Goal: Task Accomplishment & Management: Manage account settings

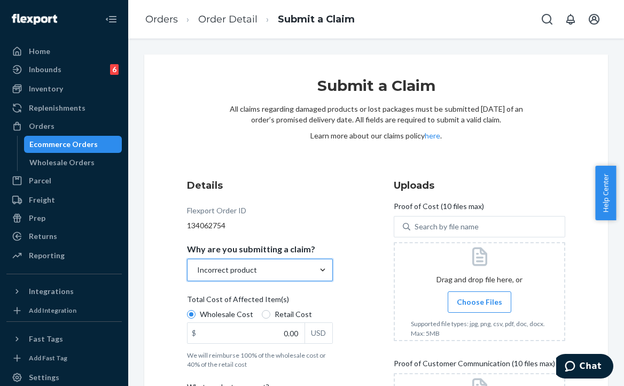
scroll to position [160, 0]
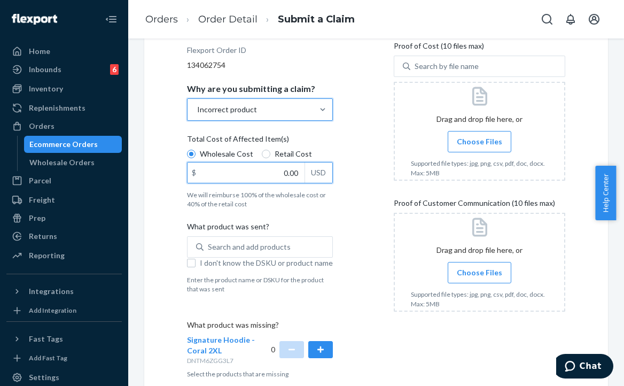
click at [282, 178] on input "0.00" at bounding box center [246, 172] width 117 height 20
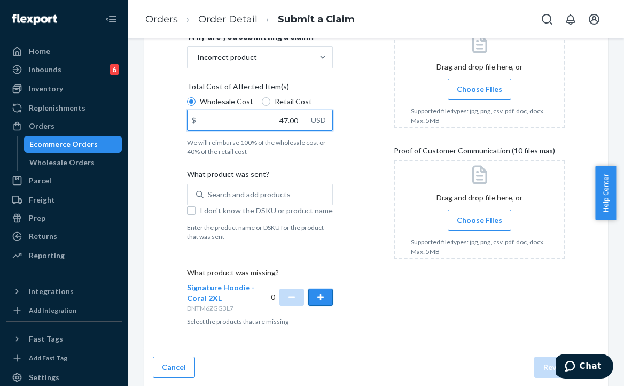
type input "47.00"
click at [322, 304] on button "button" at bounding box center [320, 297] width 25 height 17
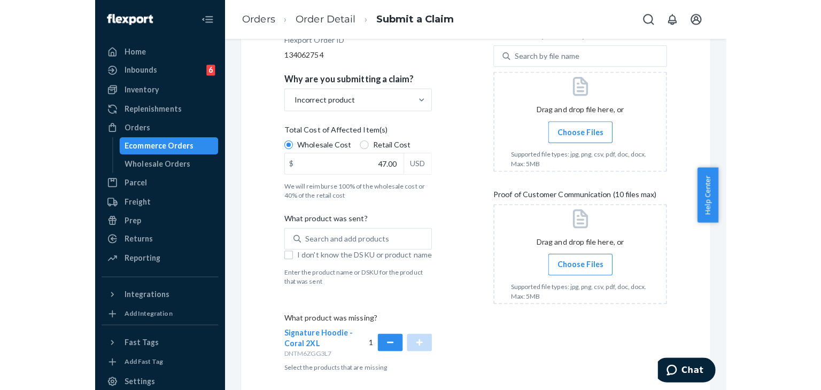
scroll to position [159, 0]
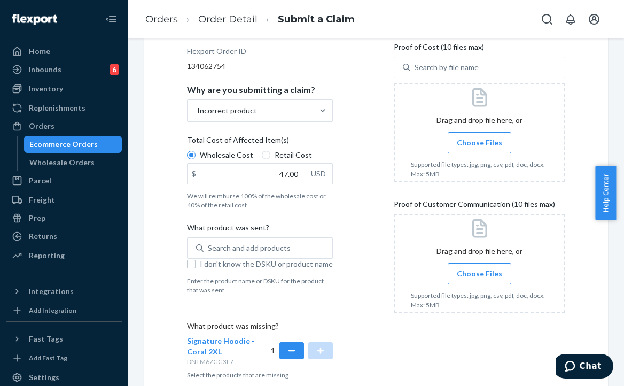
click at [475, 139] on span "Choose Files" at bounding box center [479, 142] width 45 height 11
click at [479, 139] on input "Choose Files" at bounding box center [479, 143] width 1 height 12
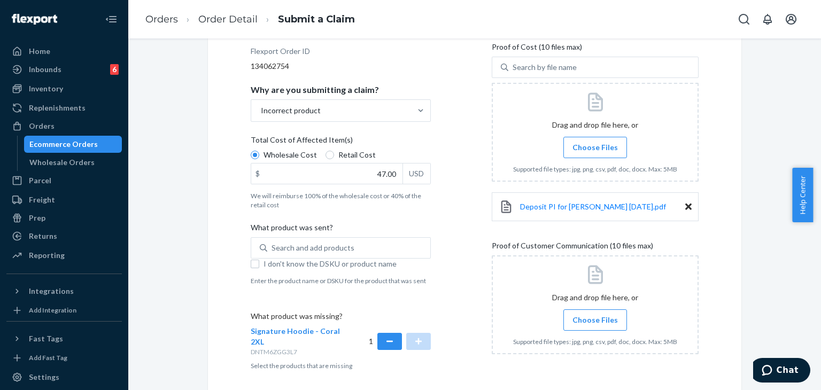
click at [595, 321] on input "Choose Files" at bounding box center [595, 320] width 1 height 12
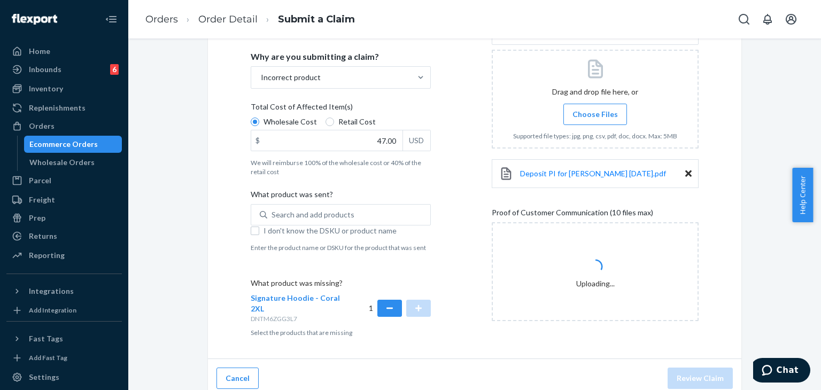
scroll to position [200, 0]
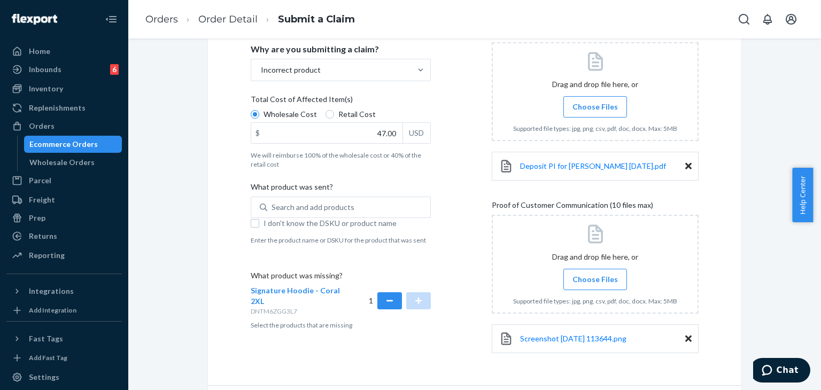
click at [594, 279] on span "Choose Files" at bounding box center [594, 279] width 45 height 11
click at [595, 279] on input "Choose Files" at bounding box center [595, 280] width 1 height 12
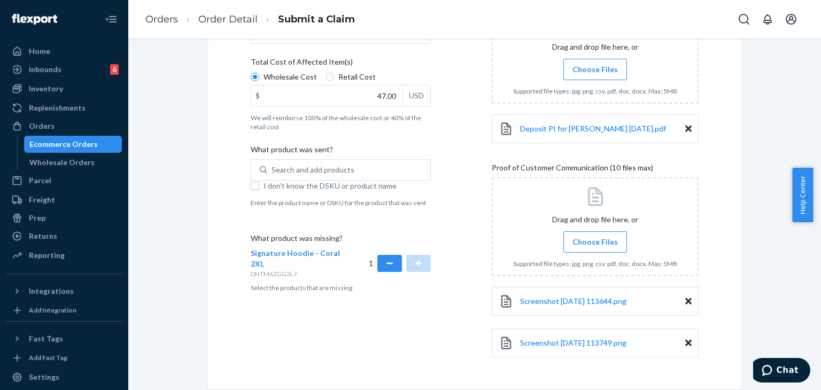
scroll to position [276, 0]
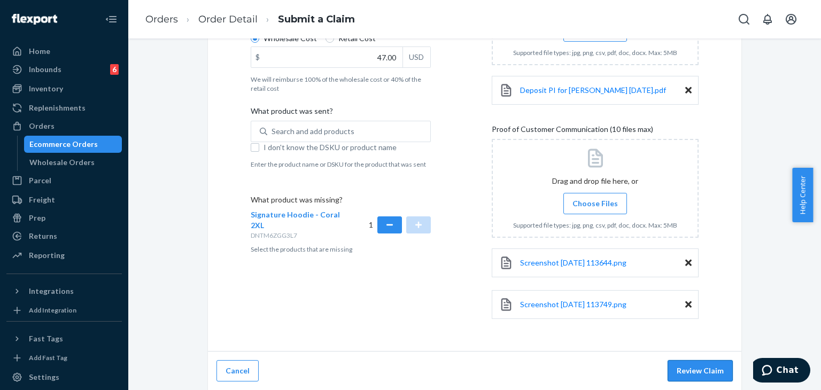
click at [624, 375] on button "Review Claim" at bounding box center [699, 370] width 65 height 21
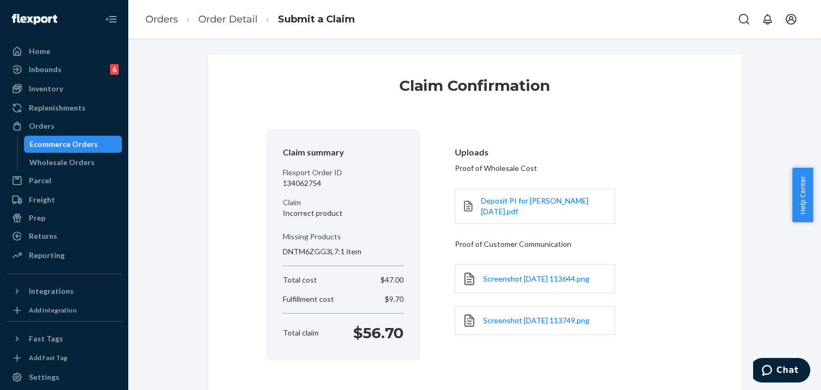
scroll to position [58, 0]
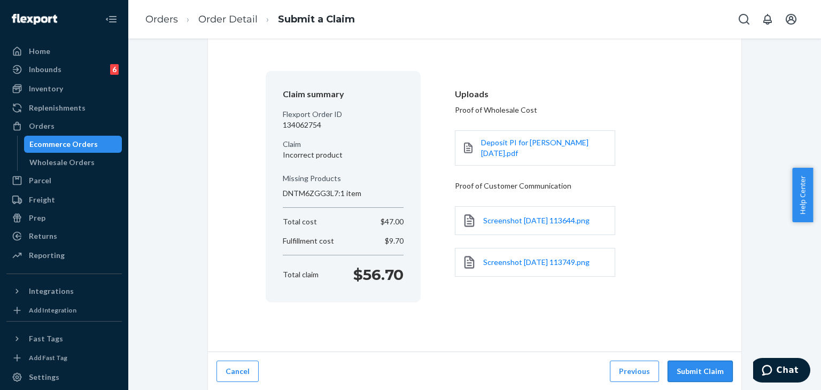
click at [624, 366] on button "Submit Claim" at bounding box center [699, 371] width 65 height 21
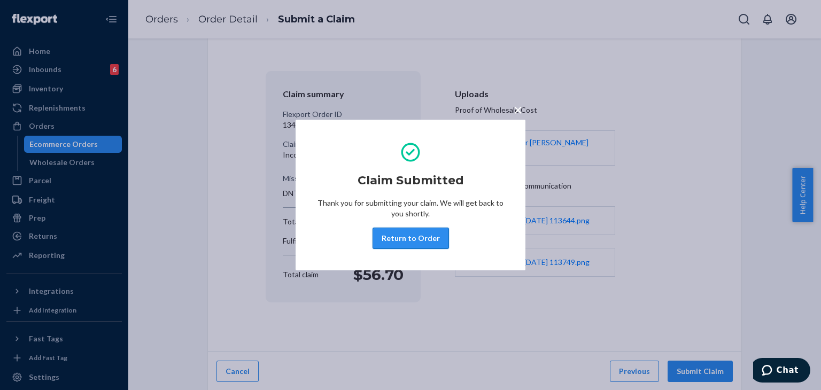
click at [421, 238] on button "Return to Order" at bounding box center [410, 238] width 76 height 21
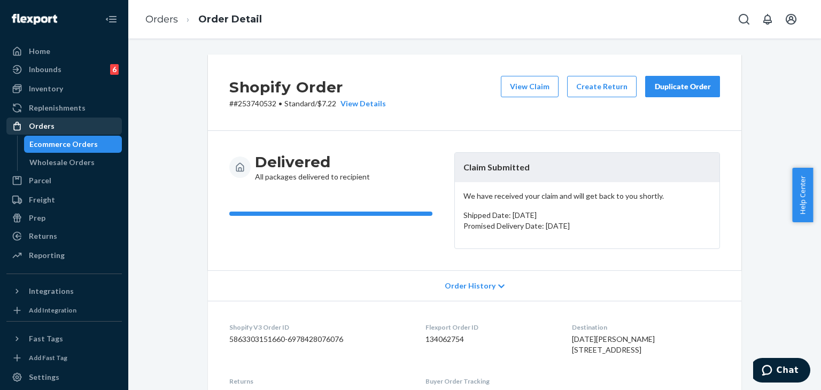
click at [36, 124] on div "Orders" at bounding box center [42, 126] width 26 height 11
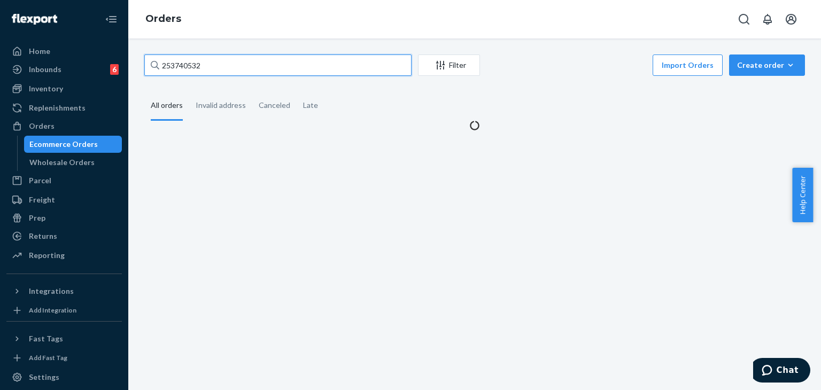
click at [226, 65] on input "253740532" at bounding box center [277, 65] width 267 height 21
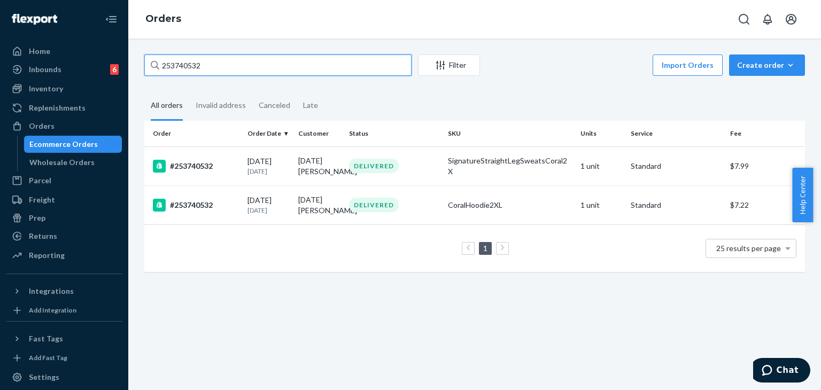
drag, startPoint x: 226, startPoint y: 65, endPoint x: 125, endPoint y: 58, distance: 100.7
click at [125, 58] on div "Home Inbounds 6 Shipping Plans Problems 6 Inventory Products Replenishments Ord…" at bounding box center [410, 195] width 821 height 390
paste input "#254578572,"
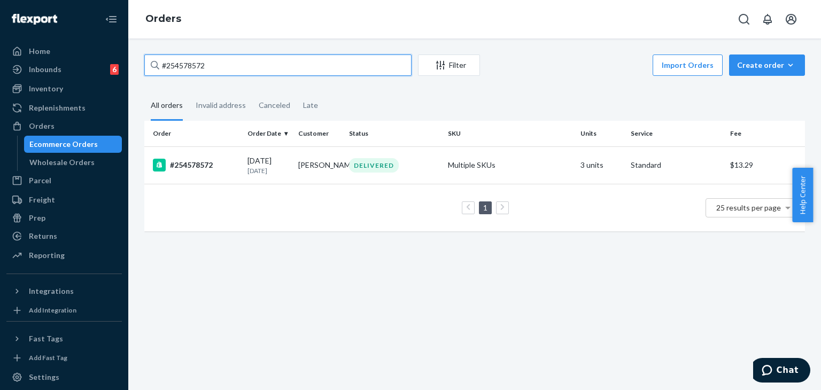
type input "#254578572"
click at [189, 163] on div "#254578572" at bounding box center [196, 165] width 86 height 13
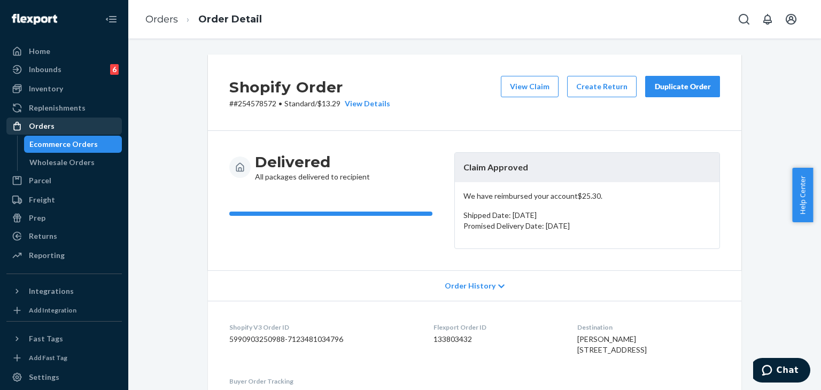
click at [49, 127] on div "Orders" at bounding box center [42, 126] width 26 height 11
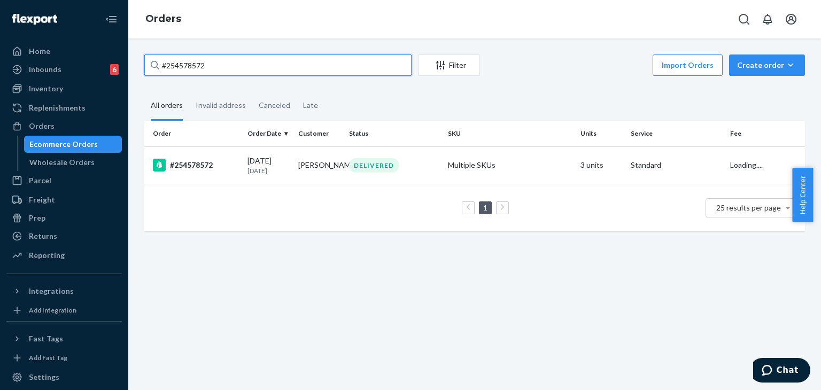
drag, startPoint x: 231, startPoint y: 66, endPoint x: 133, endPoint y: 63, distance: 97.9
click at [133, 63] on div "#254578572 Filter Import Orders Create order Ecommerce order Removal order All …" at bounding box center [474, 214] width 693 height 352
paste input ","
drag, startPoint x: 214, startPoint y: 66, endPoint x: 113, endPoint y: 55, distance: 101.6
click at [113, 55] on div "Home Inbounds 6 Shipping Plans Problems 6 Inventory Products Replenishments Ord…" at bounding box center [410, 195] width 821 height 390
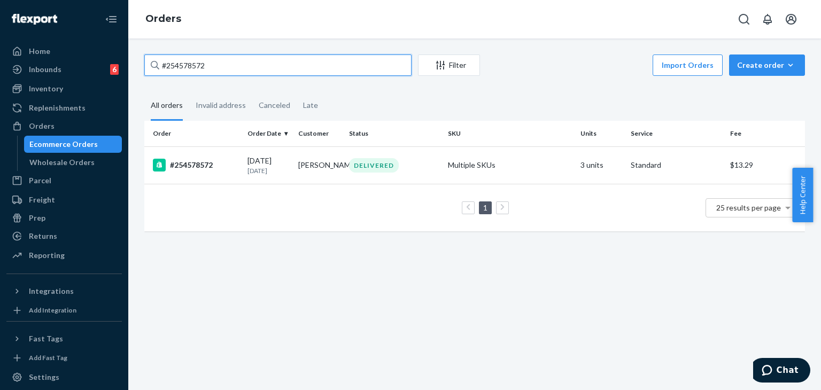
paste input "text"
type input "254578572"
click at [197, 165] on div "#254578572" at bounding box center [196, 165] width 86 height 13
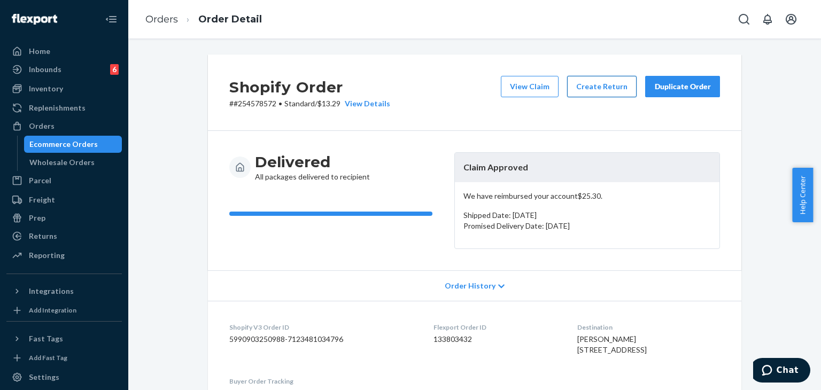
click at [602, 84] on button "Create Return" at bounding box center [601, 86] width 69 height 21
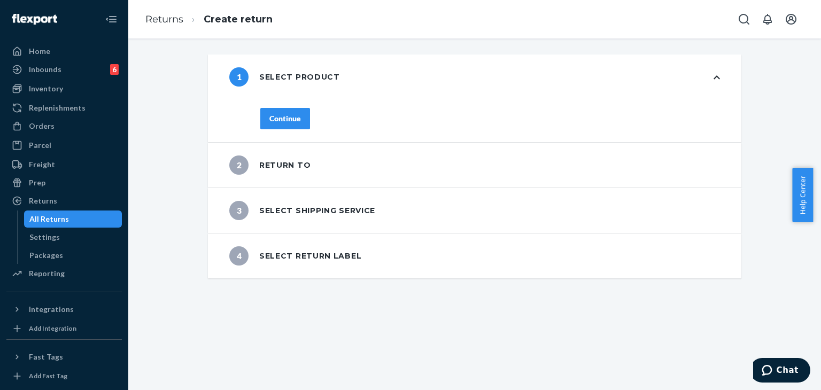
click at [287, 123] on div "Continue" at bounding box center [285, 118] width 32 height 11
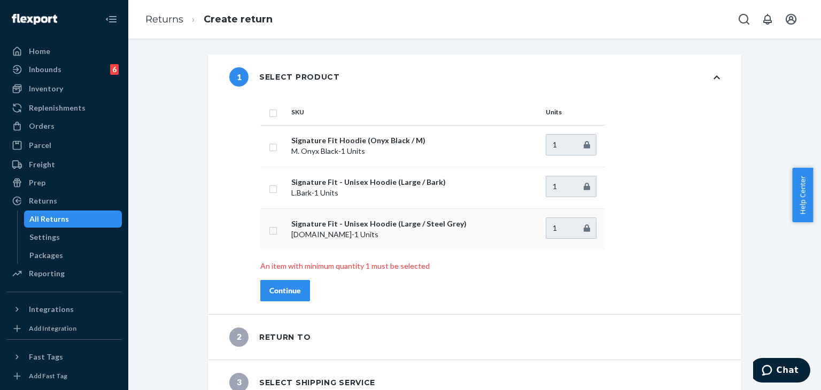
click at [271, 232] on input "checkbox" at bounding box center [273, 229] width 9 height 11
checkbox input "true"
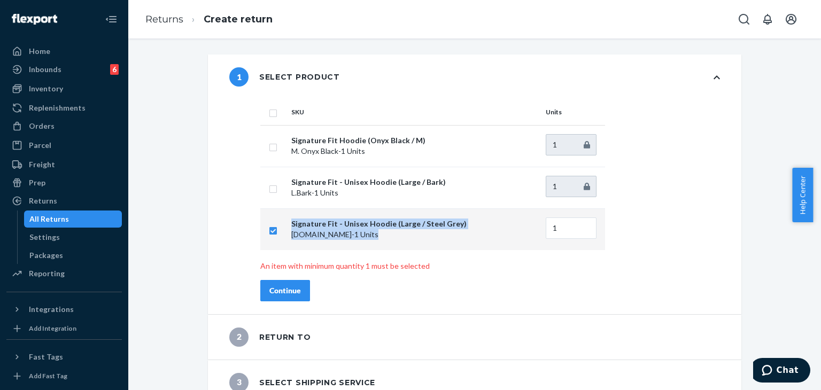
drag, startPoint x: 352, startPoint y: 240, endPoint x: 284, endPoint y: 221, distance: 70.7
click at [287, 221] on td "Signature Fit - Unisex Hoodie (Large / Steel Grey) [DOMAIN_NAME] - 1 Units" at bounding box center [414, 229] width 254 height 42
click at [355, 243] on td "Signature Fit - Unisex Hoodie (Large / Steel Grey) [DOMAIN_NAME] - 1 Units" at bounding box center [414, 229] width 254 height 42
click at [356, 238] on p "[DOMAIN_NAME] - 1 Units" at bounding box center [414, 234] width 246 height 11
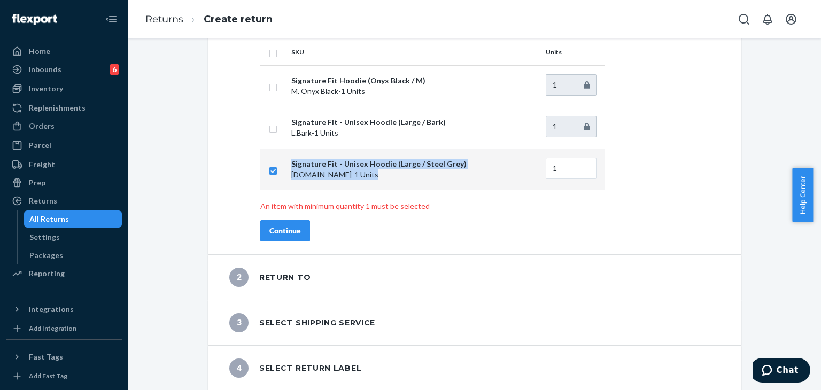
click at [279, 231] on div "Continue" at bounding box center [285, 231] width 32 height 11
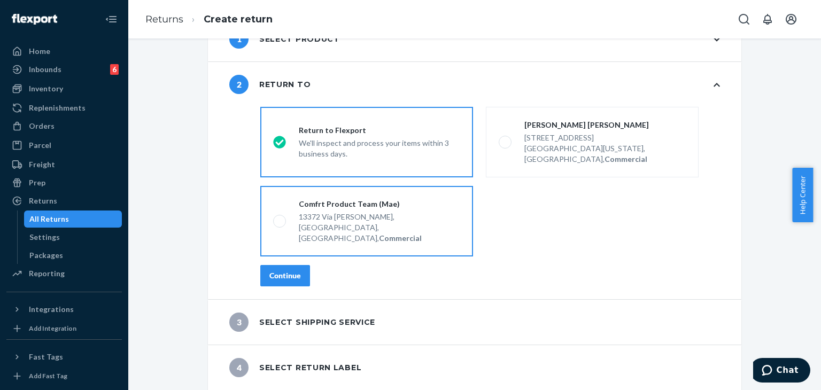
scroll to position [16, 0]
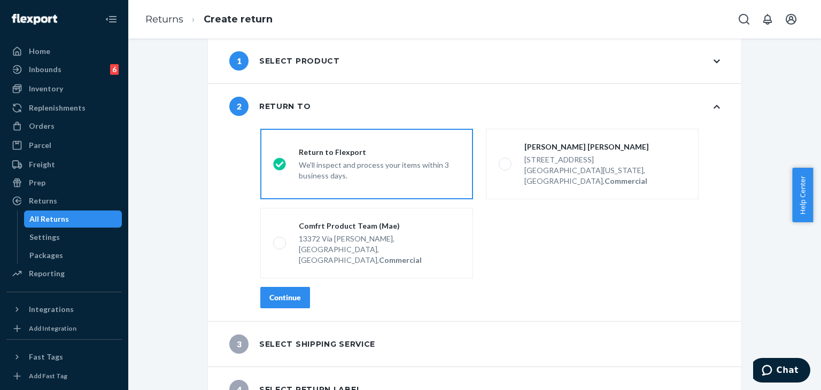
click at [268, 291] on div "destinationsRadioGroup Return to Flexport We'll inspect and process your items …" at bounding box center [490, 223] width 502 height 197
click at [269, 287] on button "Continue" at bounding box center [285, 297] width 50 height 21
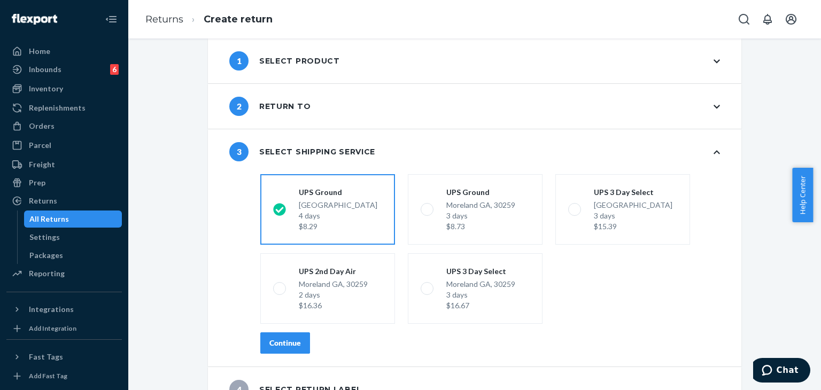
click at [272, 346] on div "Continue" at bounding box center [285, 343] width 32 height 11
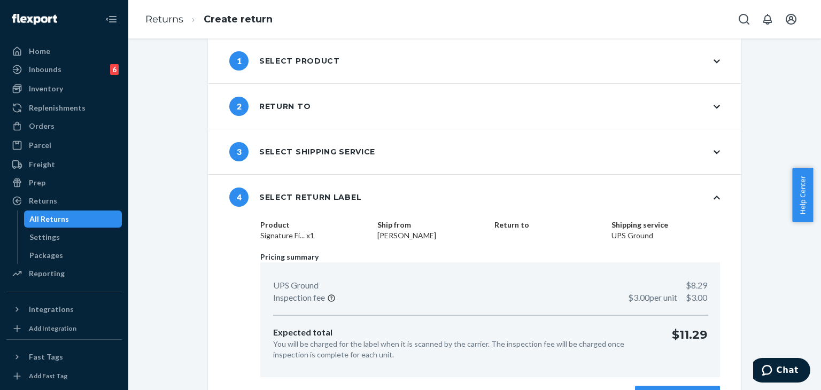
scroll to position [45, 0]
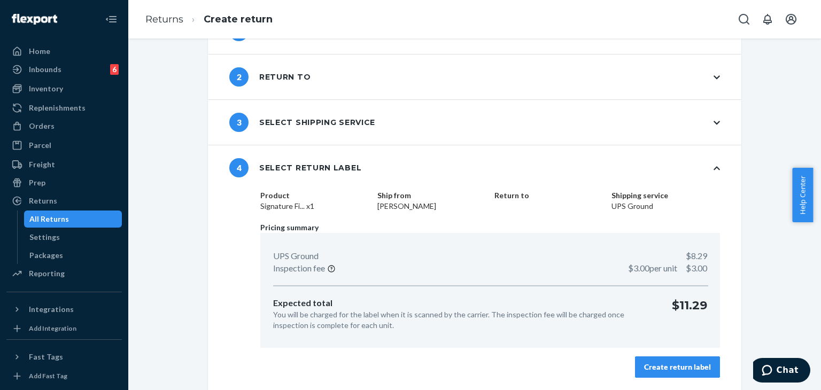
click at [624, 370] on div "Create return label" at bounding box center [677, 367] width 67 height 11
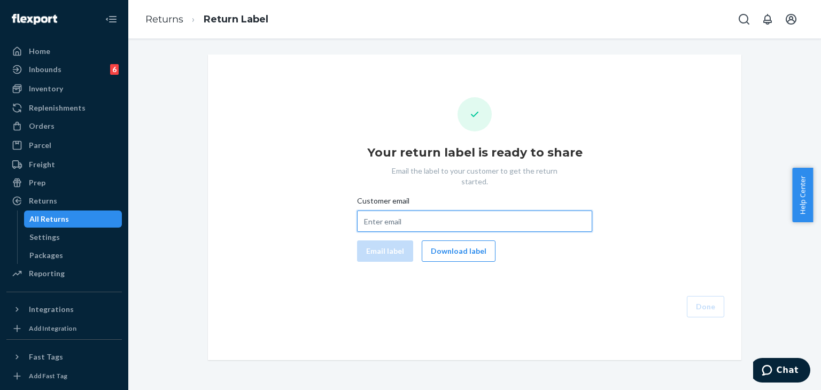
click at [482, 212] on input "Customer email" at bounding box center [474, 221] width 235 height 21
paste input "[EMAIL_ADDRESS][DOMAIN_NAME]"
type input "[EMAIL_ADDRESS][DOMAIN_NAME]"
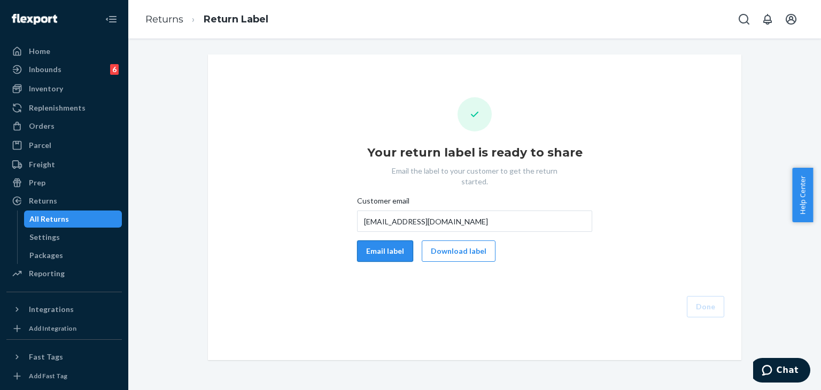
click at [380, 242] on button "Email label" at bounding box center [385, 250] width 56 height 21
click at [624, 300] on button "Done" at bounding box center [705, 306] width 37 height 21
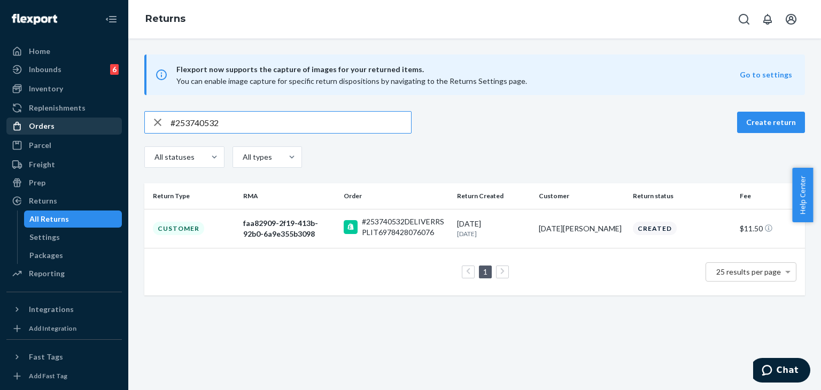
click at [34, 131] on div "Orders" at bounding box center [42, 126] width 26 height 11
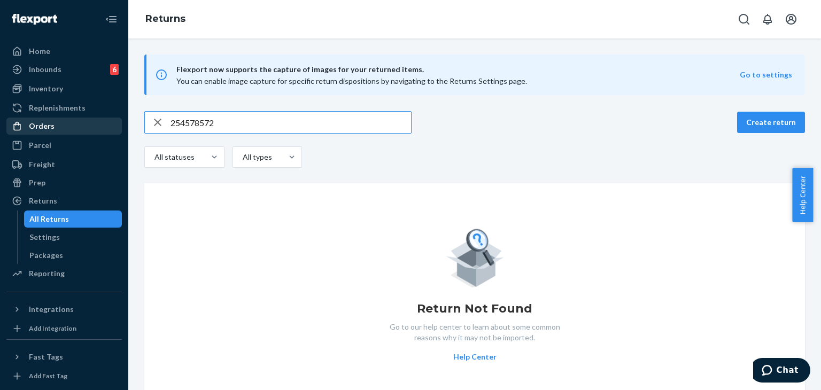
type input "254578572"
click at [39, 126] on div "Orders" at bounding box center [42, 126] width 26 height 11
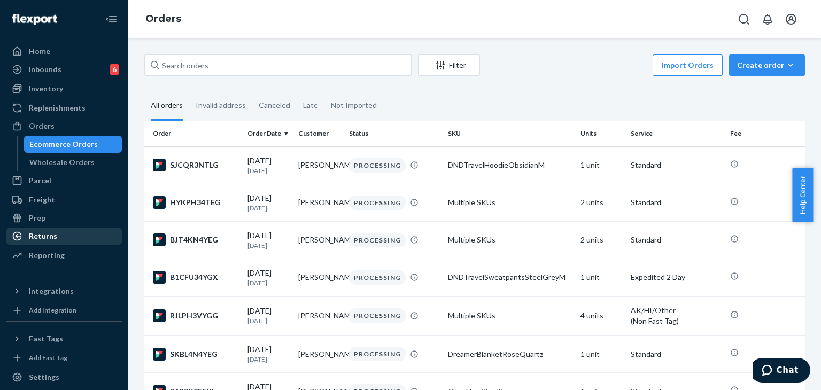
click at [30, 236] on div "Returns" at bounding box center [43, 236] width 28 height 11
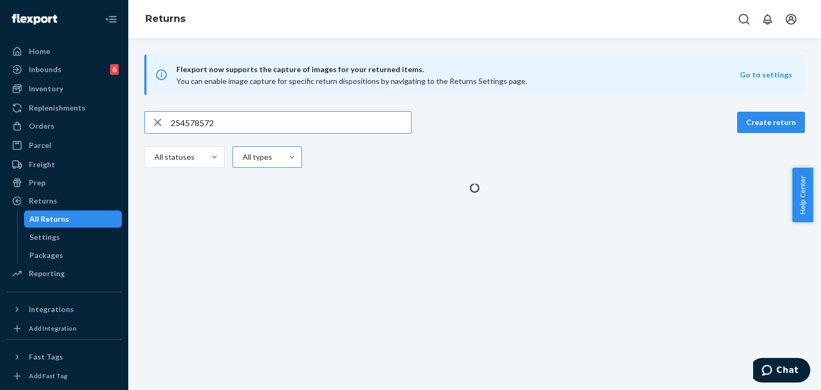
drag, startPoint x: 266, startPoint y: 121, endPoint x: 297, endPoint y: 166, distance: 54.2
click at [266, 121] on input "254578572" at bounding box center [290, 122] width 240 height 21
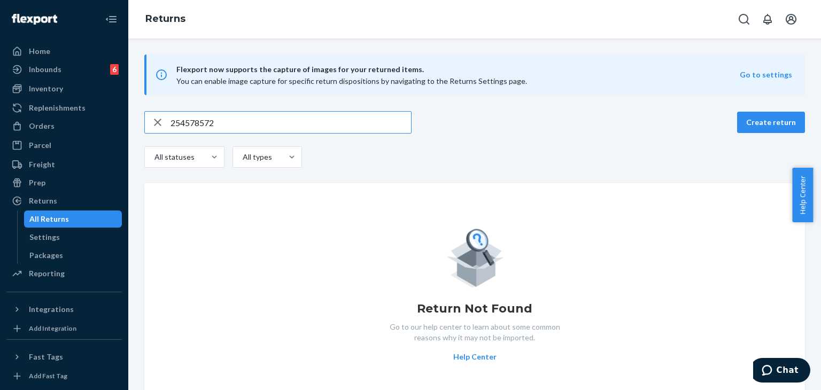
click at [224, 128] on input "254578572" at bounding box center [290, 122] width 240 height 21
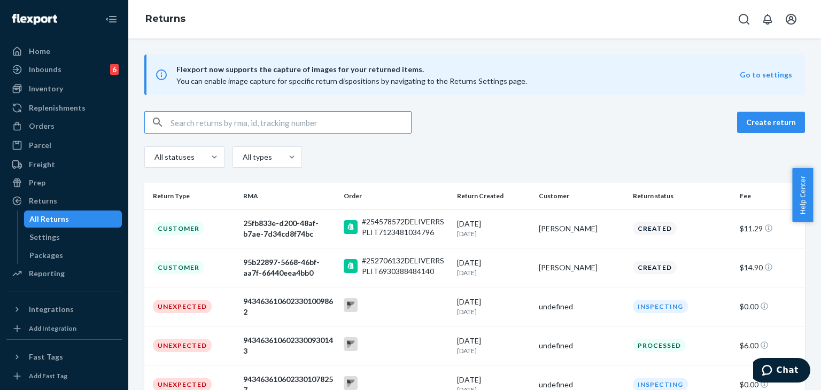
click at [235, 118] on input "text" at bounding box center [290, 122] width 240 height 21
type input "[EMAIL_ADDRESS][DOMAIN_NAME]"
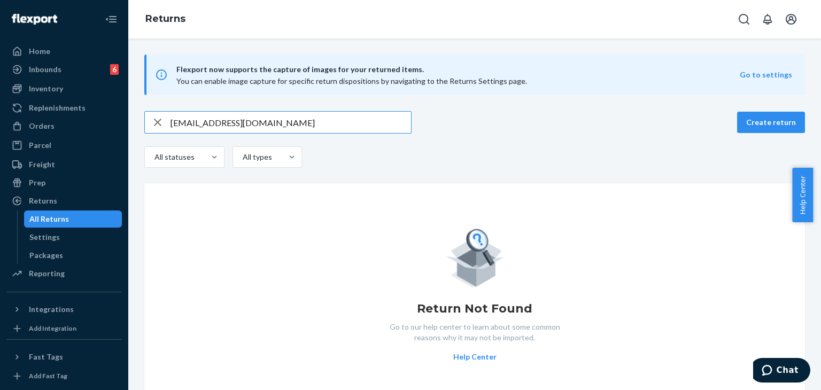
drag, startPoint x: 293, startPoint y: 122, endPoint x: 119, endPoint y: 114, distance: 174.9
click at [119, 114] on div "Home Inbounds 6 Shipping Plans Problems 6 Inventory Products Replenishments Ord…" at bounding box center [410, 195] width 821 height 390
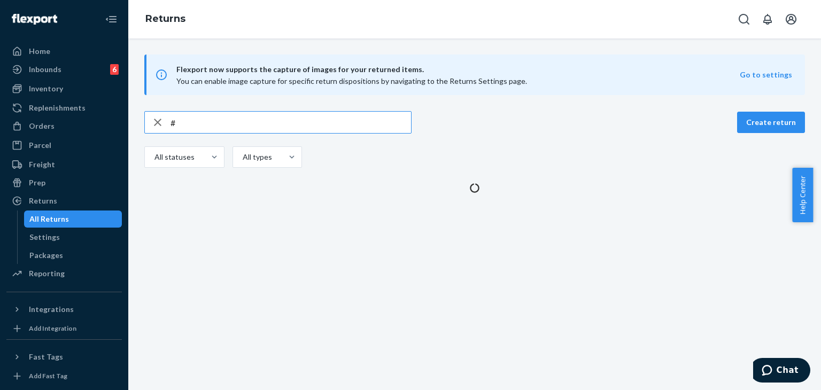
paste input "254578572"
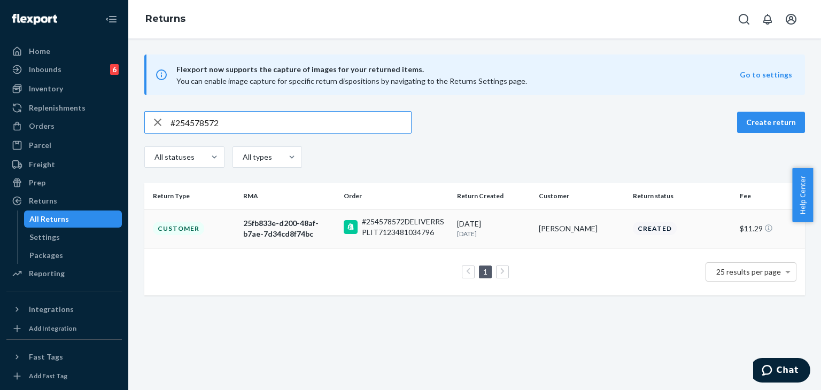
type input "#254578572"
click at [220, 225] on td "Customer" at bounding box center [191, 228] width 95 height 39
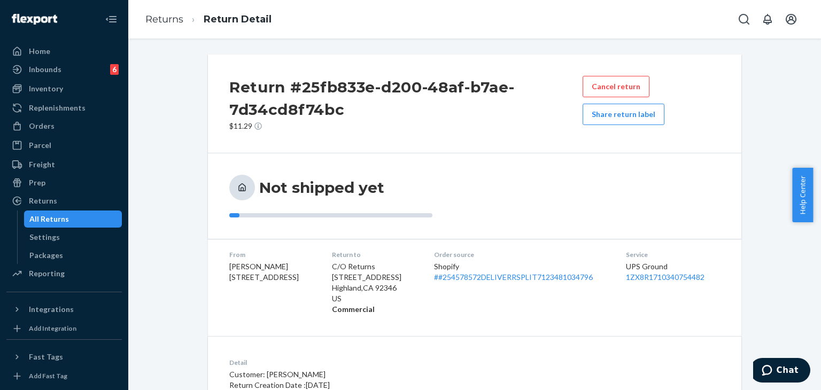
drag, startPoint x: 387, startPoint y: 65, endPoint x: 313, endPoint y: 45, distance: 76.7
click at [387, 65] on div "Return #25fb833e-d200-48af-b7ae-7d34cd8f74bc $11.29 Cancel return Share return …" at bounding box center [474, 104] width 533 height 99
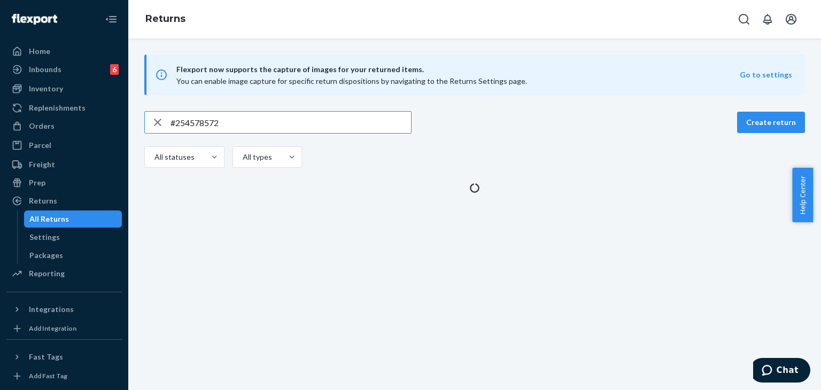
drag, startPoint x: 229, startPoint y: 123, endPoint x: 131, endPoint y: 116, distance: 98.0
click at [131, 116] on div "#254578572 Create return All statuses All types" at bounding box center [474, 152] width 693 height 82
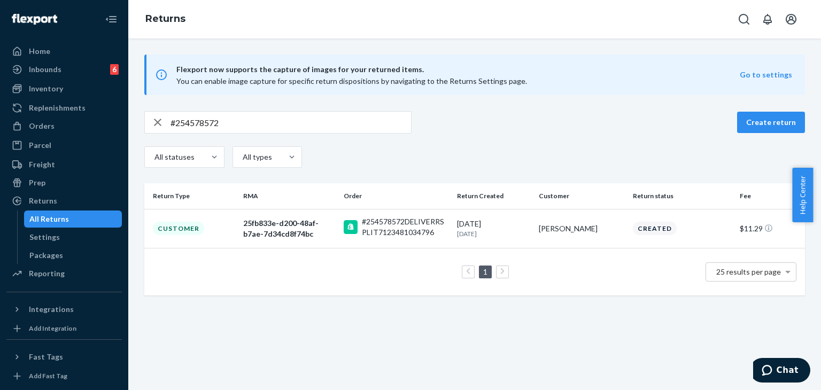
drag, startPoint x: 411, startPoint y: 315, endPoint x: 410, endPoint y: 304, distance: 11.3
click at [411, 315] on div "Flexport now supports the capture of images for your returned items. You can en…" at bounding box center [474, 214] width 693 height 352
drag, startPoint x: 34, startPoint y: 125, endPoint x: 329, endPoint y: 42, distance: 306.4
click at [34, 125] on div "Orders" at bounding box center [42, 126] width 26 height 11
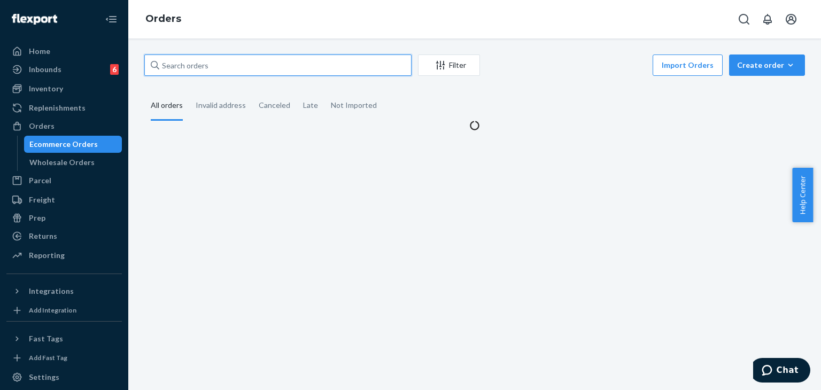
click at [255, 66] on input "text" at bounding box center [277, 65] width 267 height 21
paste input "#254578572"
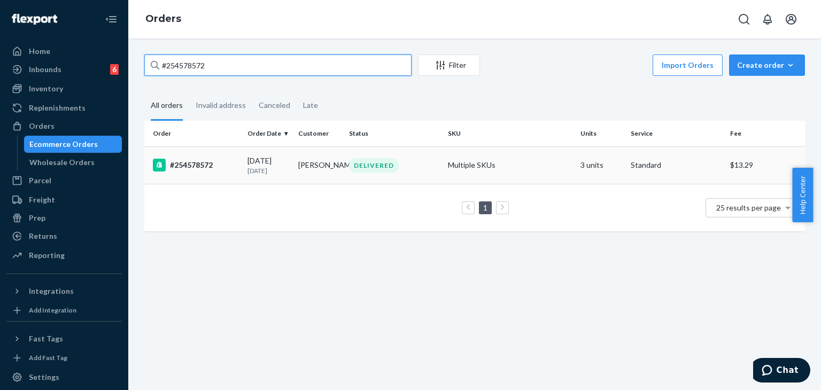
type input "#254578572"
click at [199, 166] on div "#254578572" at bounding box center [196, 165] width 86 height 13
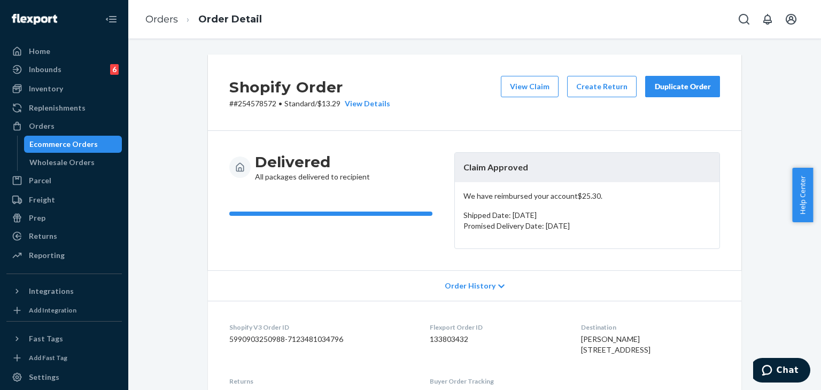
drag, startPoint x: 595, startPoint y: 227, endPoint x: 561, endPoint y: 230, distance: 34.8
click at [561, 230] on p "Promised Delivery Date: [DATE]" at bounding box center [586, 226] width 247 height 11
drag, startPoint x: 489, startPoint y: 198, endPoint x: 599, endPoint y: 190, distance: 109.8
click at [586, 197] on p "We have reimbursed your account $25.30 ." at bounding box center [586, 196] width 247 height 11
drag, startPoint x: 436, startPoint y: 165, endPoint x: 428, endPoint y: 166, distance: 8.0
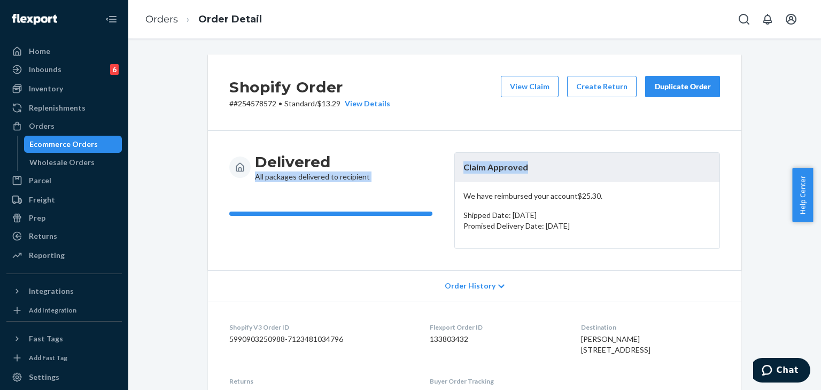
click at [428, 166] on div "Delivered All packages delivered to recipient Claim Approved We have reimbursed…" at bounding box center [474, 200] width 491 height 97
click at [469, 216] on p "Shipped Date: [DATE]" at bounding box center [586, 215] width 247 height 11
drag, startPoint x: 456, startPoint y: 170, endPoint x: 566, endPoint y: 165, distance: 110.2
click at [566, 165] on header "Claim Approved" at bounding box center [587, 167] width 265 height 29
click at [471, 183] on div "We have reimbursed your account $25.30 . Shipped Date: August 5, 2025 Promised …" at bounding box center [587, 215] width 265 height 66
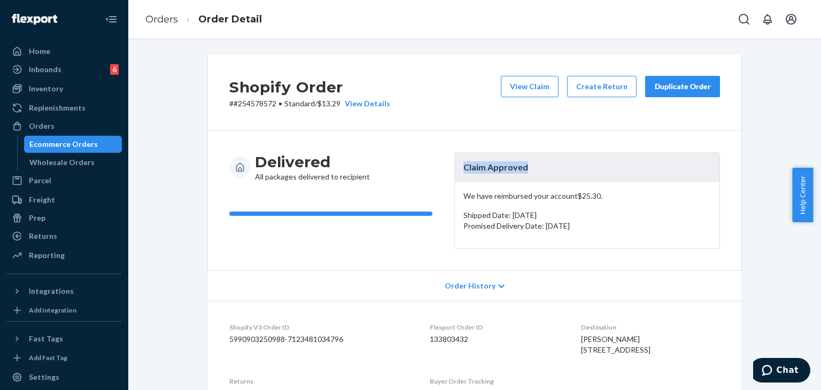
click at [524, 167] on header "Claim Approved" at bounding box center [587, 167] width 265 height 29
drag, startPoint x: 663, startPoint y: 89, endPoint x: 627, endPoint y: 142, distance: 63.6
click at [663, 88] on div "Duplicate Order" at bounding box center [682, 86] width 57 height 11
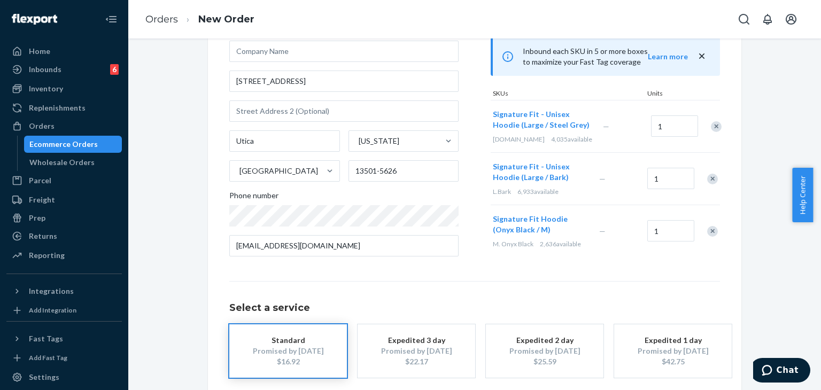
scroll to position [43, 0]
